Goal: Transaction & Acquisition: Purchase product/service

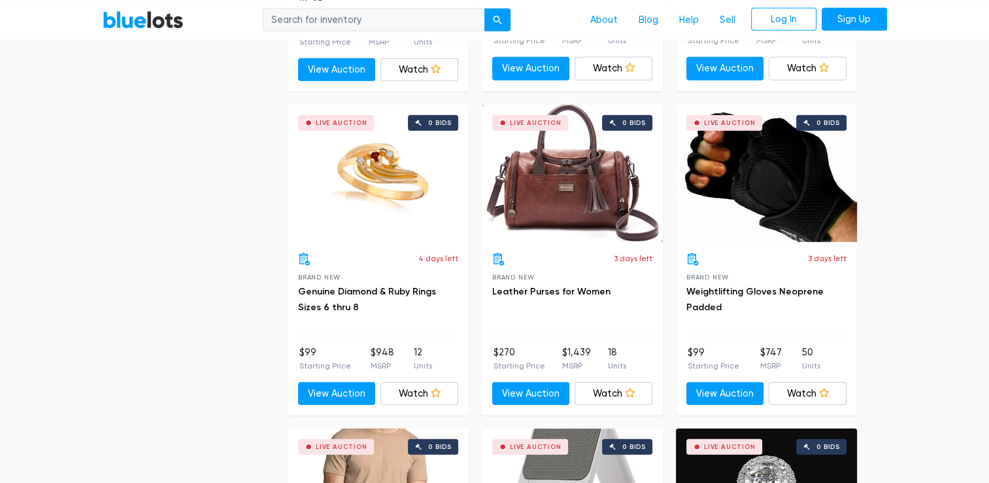
scroll to position [3269, 0]
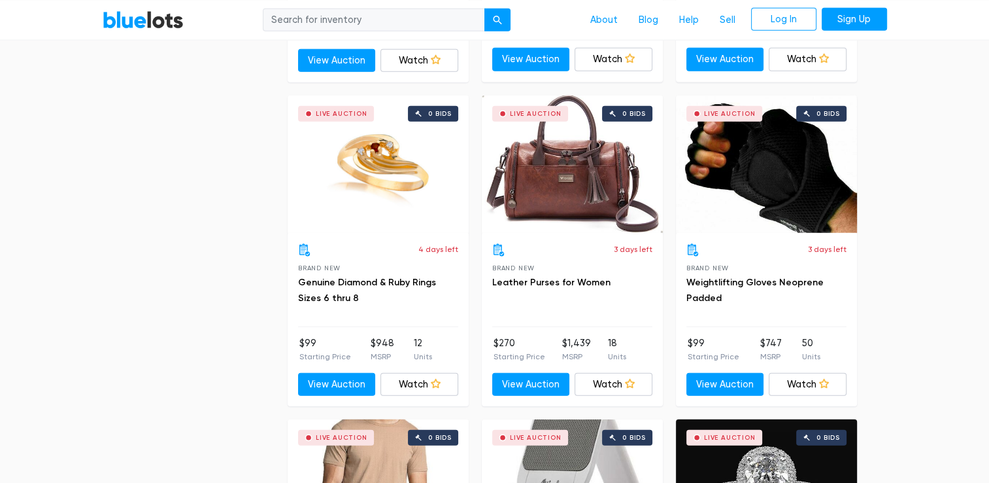
click at [578, 189] on div "Live Auction 0 bids" at bounding box center [572, 163] width 181 height 137
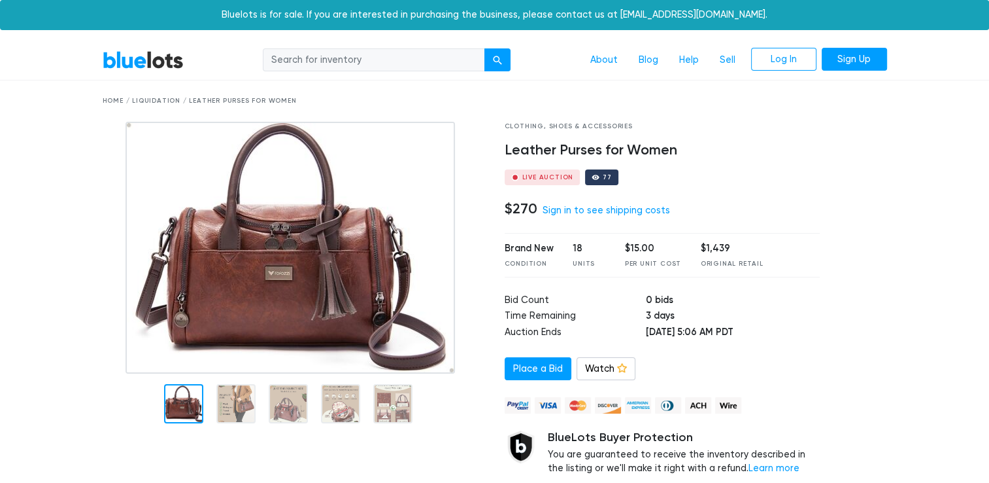
click at [278, 276] on img at bounding box center [291, 248] width 330 height 252
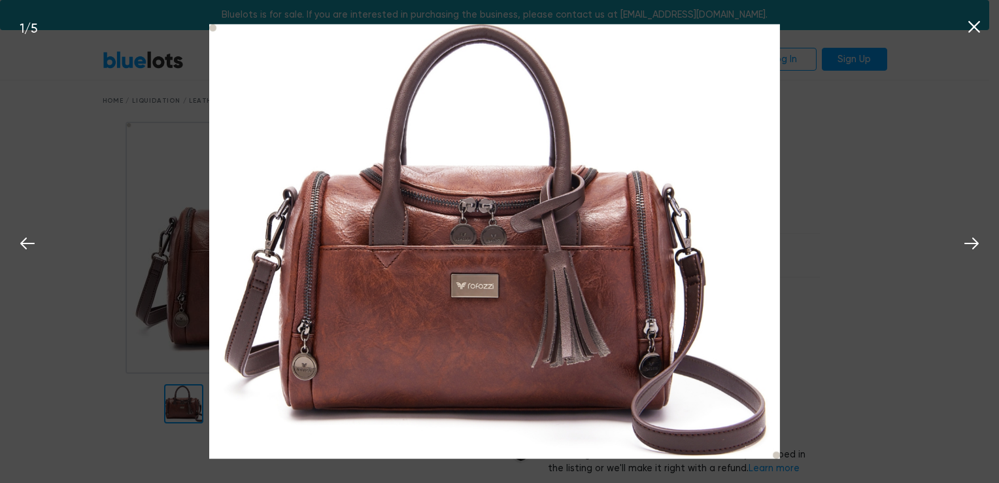
click at [983, 30] on icon at bounding box center [974, 27] width 20 height 20
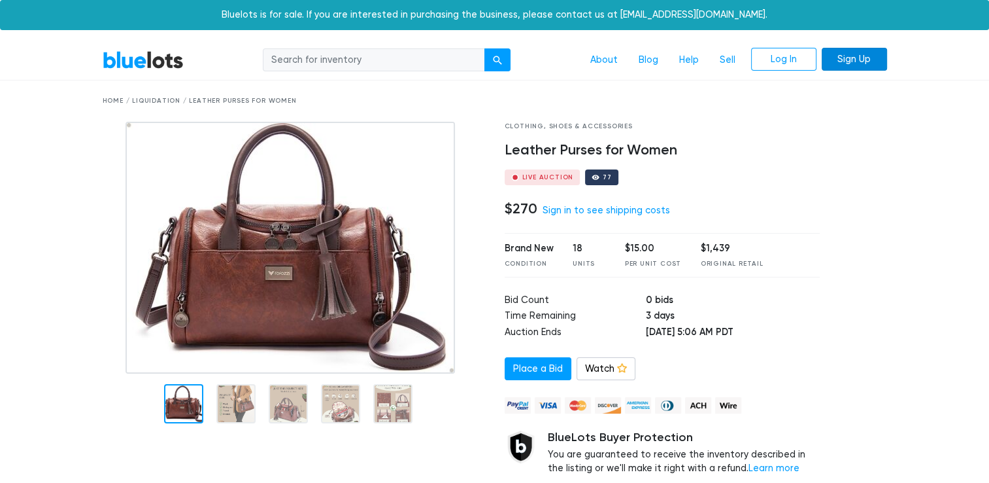
click at [856, 58] on link "Sign Up" at bounding box center [854, 60] width 65 height 24
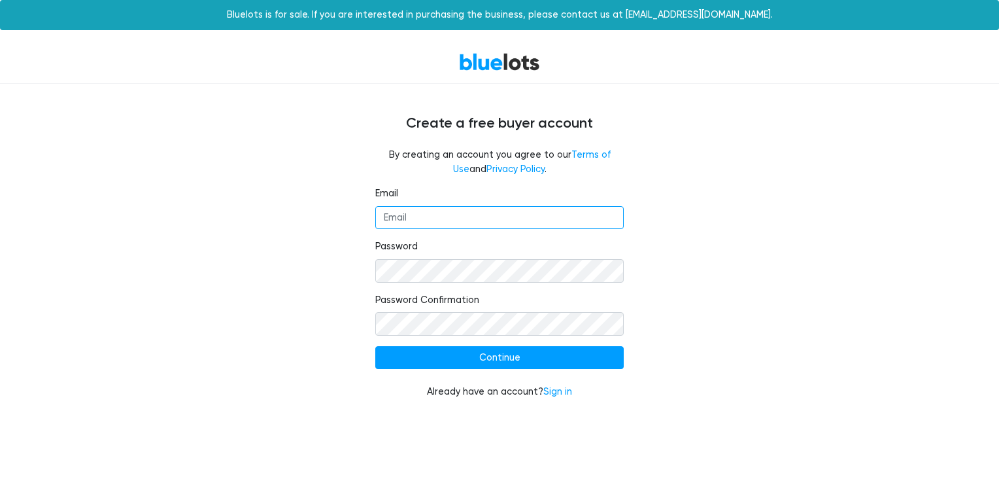
click at [421, 219] on input "Email" at bounding box center [499, 218] width 248 height 24
type input "lisakruggles@yahoo.com"
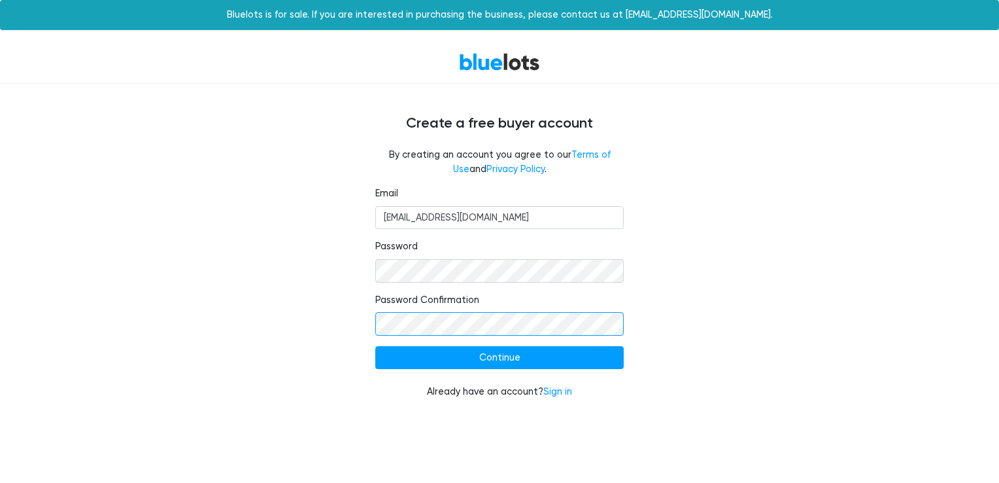
click at [375, 346] on input "Continue" at bounding box center [499, 358] width 248 height 24
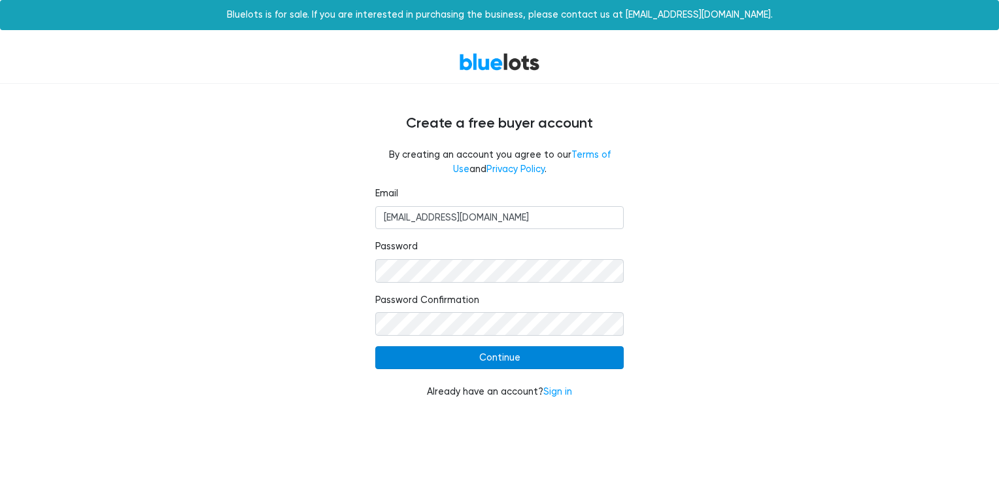
click at [507, 357] on input "Continue" at bounding box center [499, 358] width 248 height 24
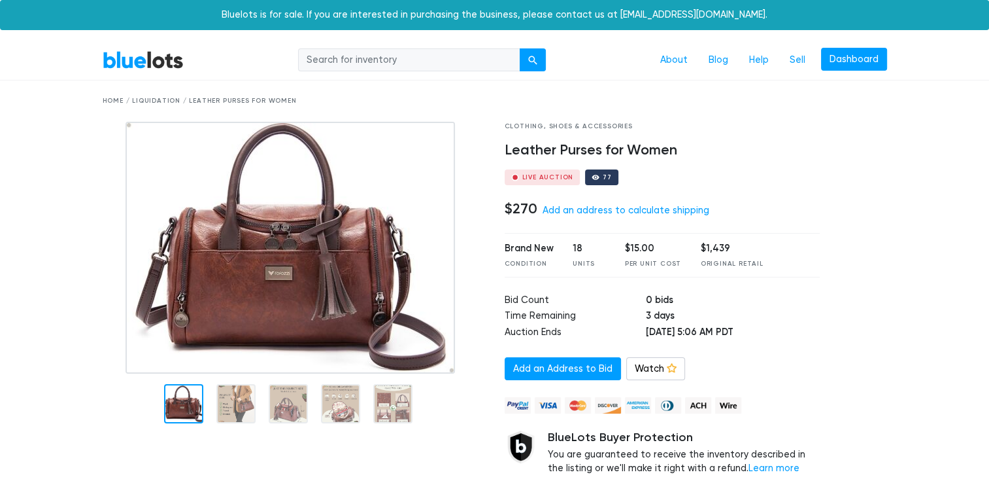
click at [806, 196] on div "Clothing, Shoes & Accessories Leather Purses for Women Live Auction 77 $270 Add…" at bounding box center [662, 319] width 335 height 394
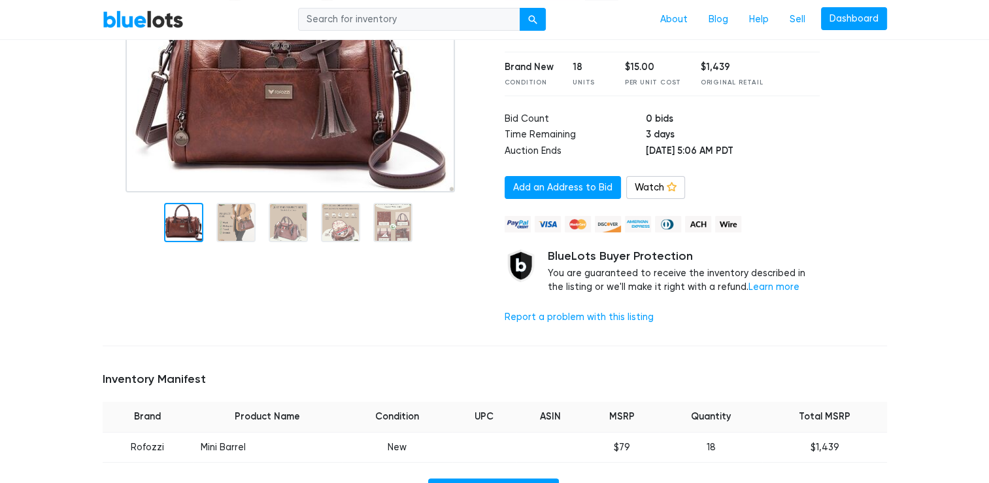
scroll to position [209, 0]
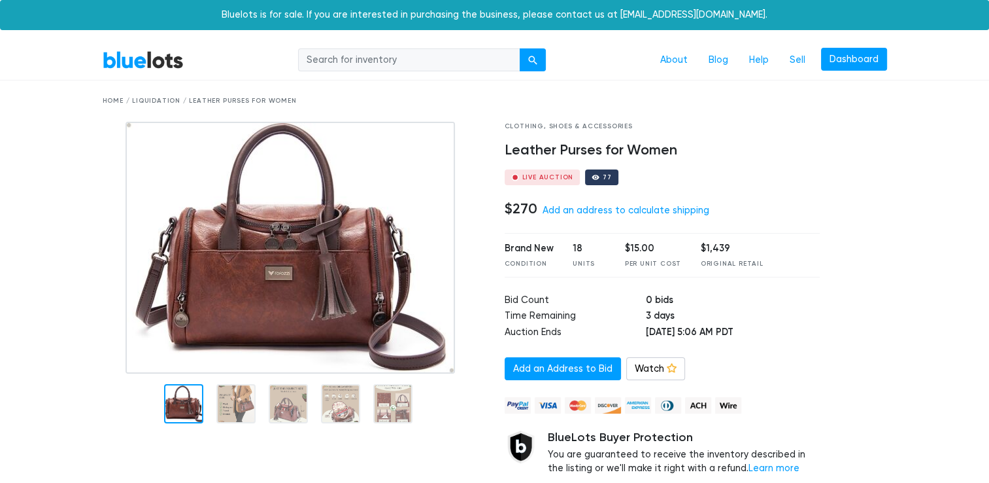
click at [137, 61] on link "BlueLots" at bounding box center [143, 59] width 81 height 19
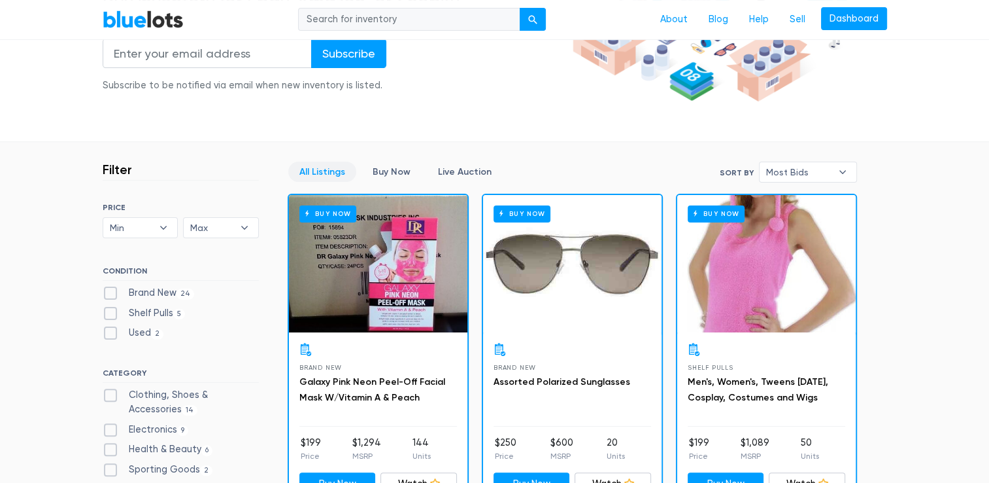
scroll to position [288, 0]
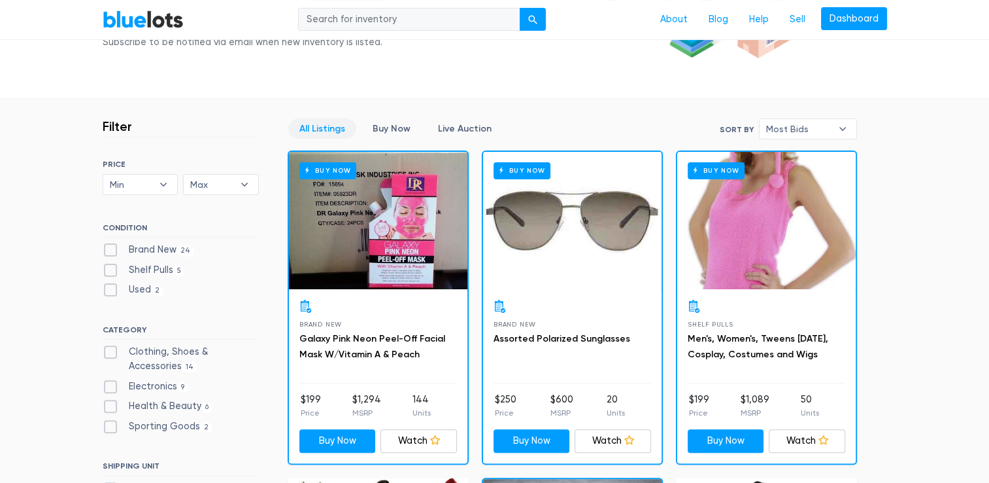
click at [111, 272] on label "Shelf Pulls 5" at bounding box center [144, 270] width 83 height 14
click at [111, 271] on Pulls"] "Shelf Pulls 5" at bounding box center [107, 267] width 8 height 8
checkbox Pulls"] "true"
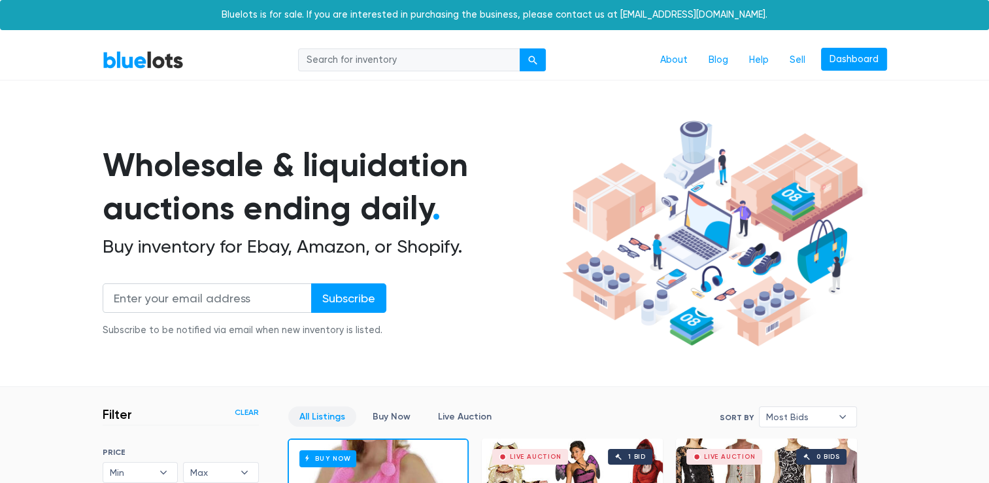
click at [52, 310] on section "Wholesale & liquidation auctions ending daily . Buy inventory for Ebay, Amazon,…" at bounding box center [494, 250] width 989 height 273
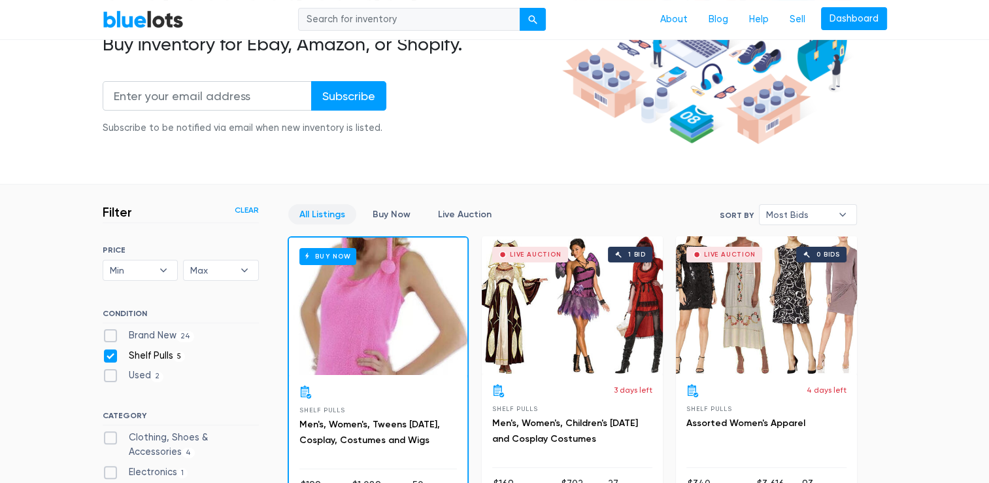
scroll to position [209, 0]
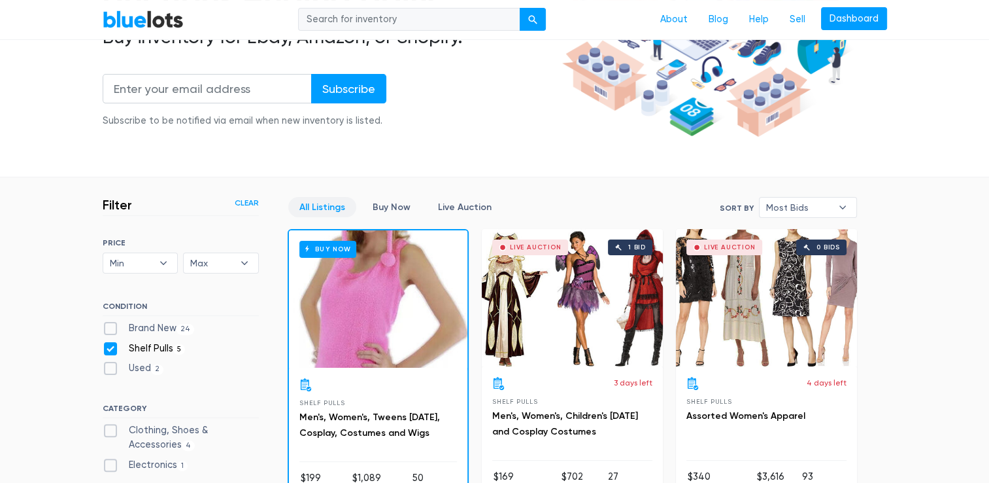
click at [109, 349] on label "Shelf Pulls 5" at bounding box center [144, 348] width 83 height 14
click at [109, 349] on Pulls"] "Shelf Pulls 5" at bounding box center [107, 345] width 8 height 8
checkbox Pulls"] "false"
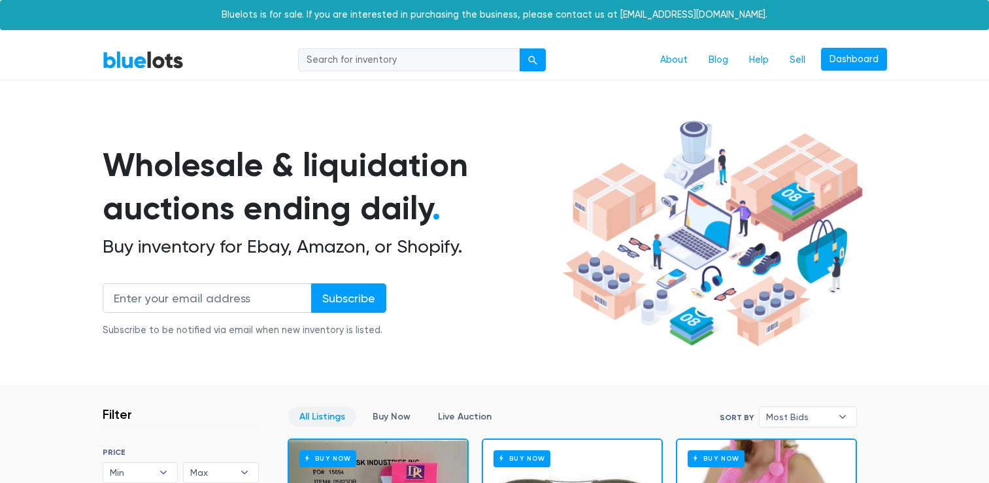
scroll to position [352, 0]
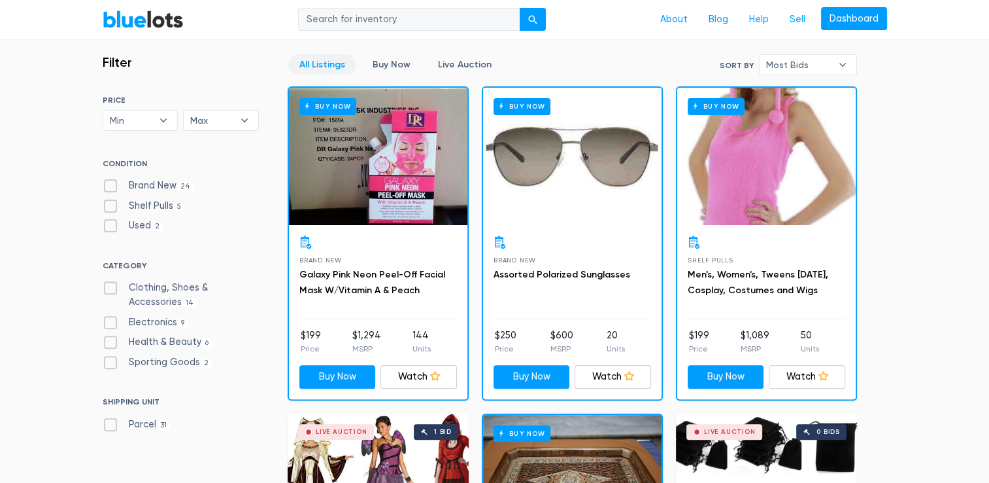
click at [110, 328] on div "Electronics 9" at bounding box center [181, 325] width 156 height 20
click at [112, 183] on label "Brand New 24" at bounding box center [149, 185] width 92 height 14
click at [111, 183] on New"] "Brand New 24" at bounding box center [107, 182] width 8 height 8
checkbox New"] "true"
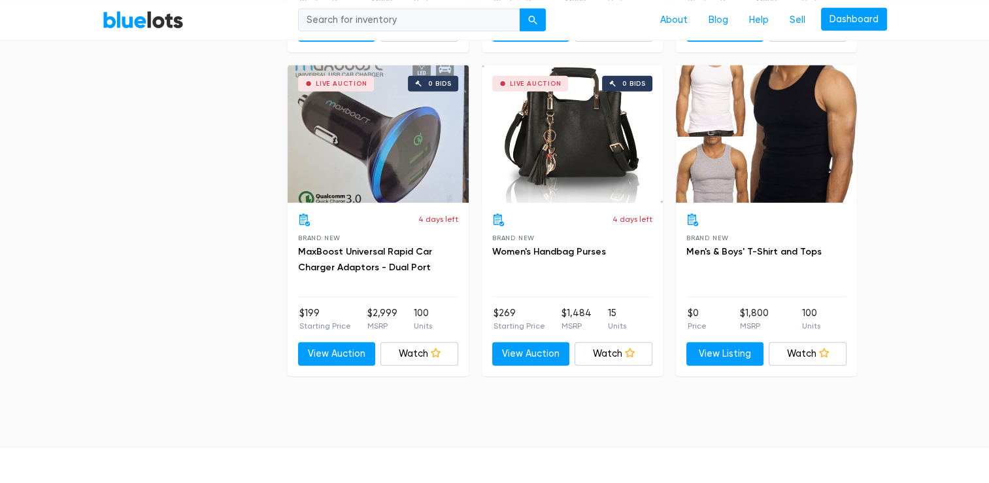
scroll to position [3307, 0]
